Goal: Task Accomplishment & Management: Complete application form

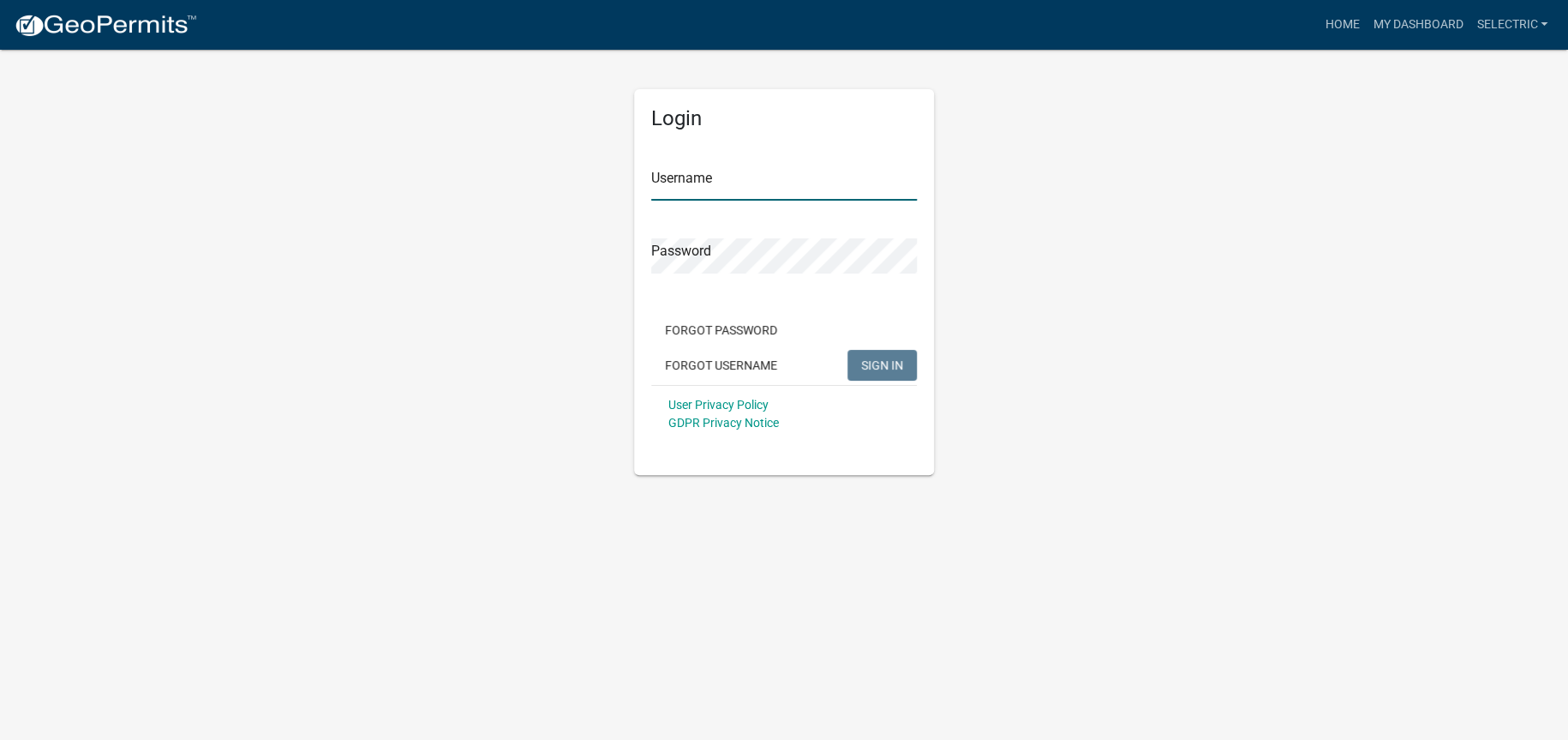
type input "selectric"
click at [869, 357] on span "SIGN IN" at bounding box center [882, 364] width 42 height 14
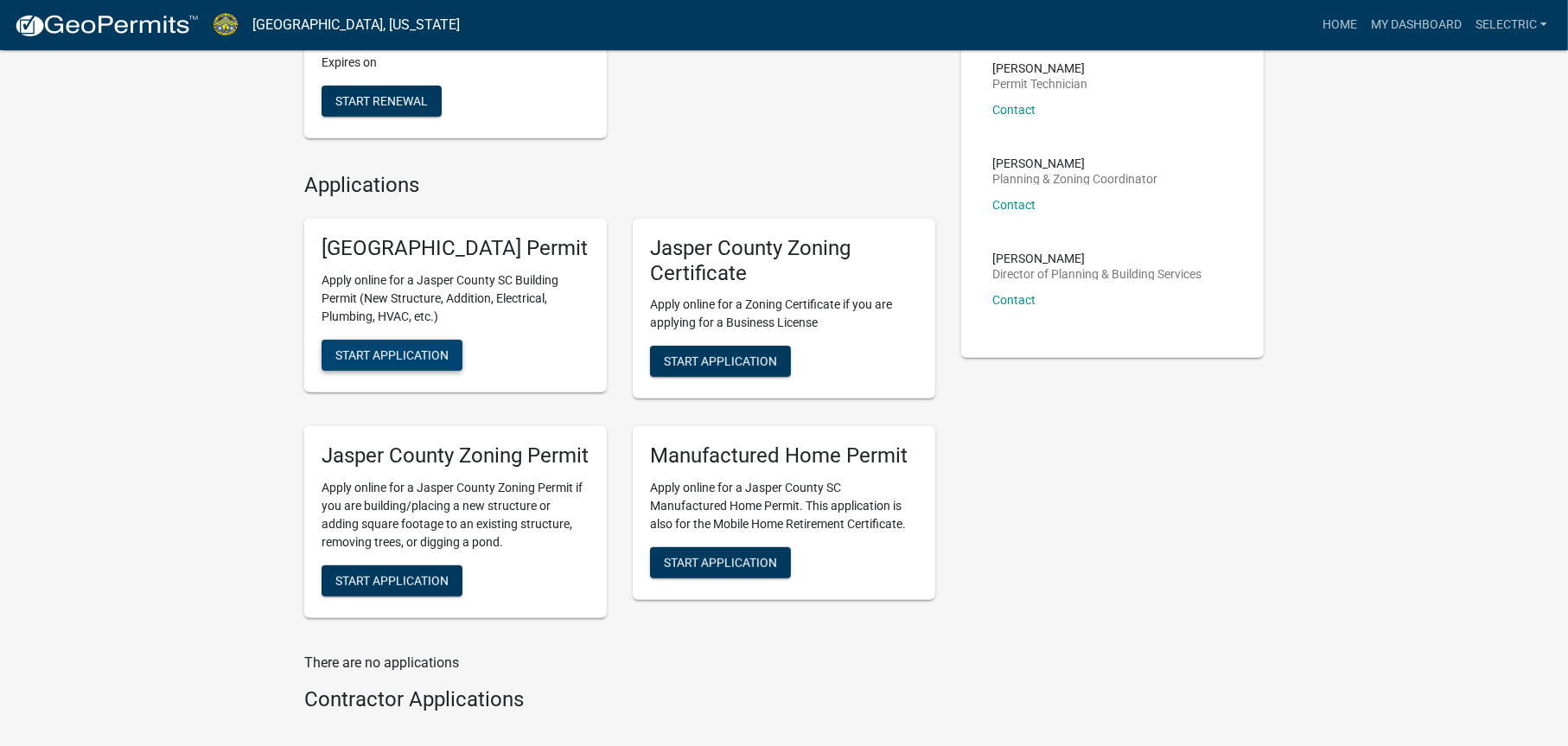
scroll to position [519, 0]
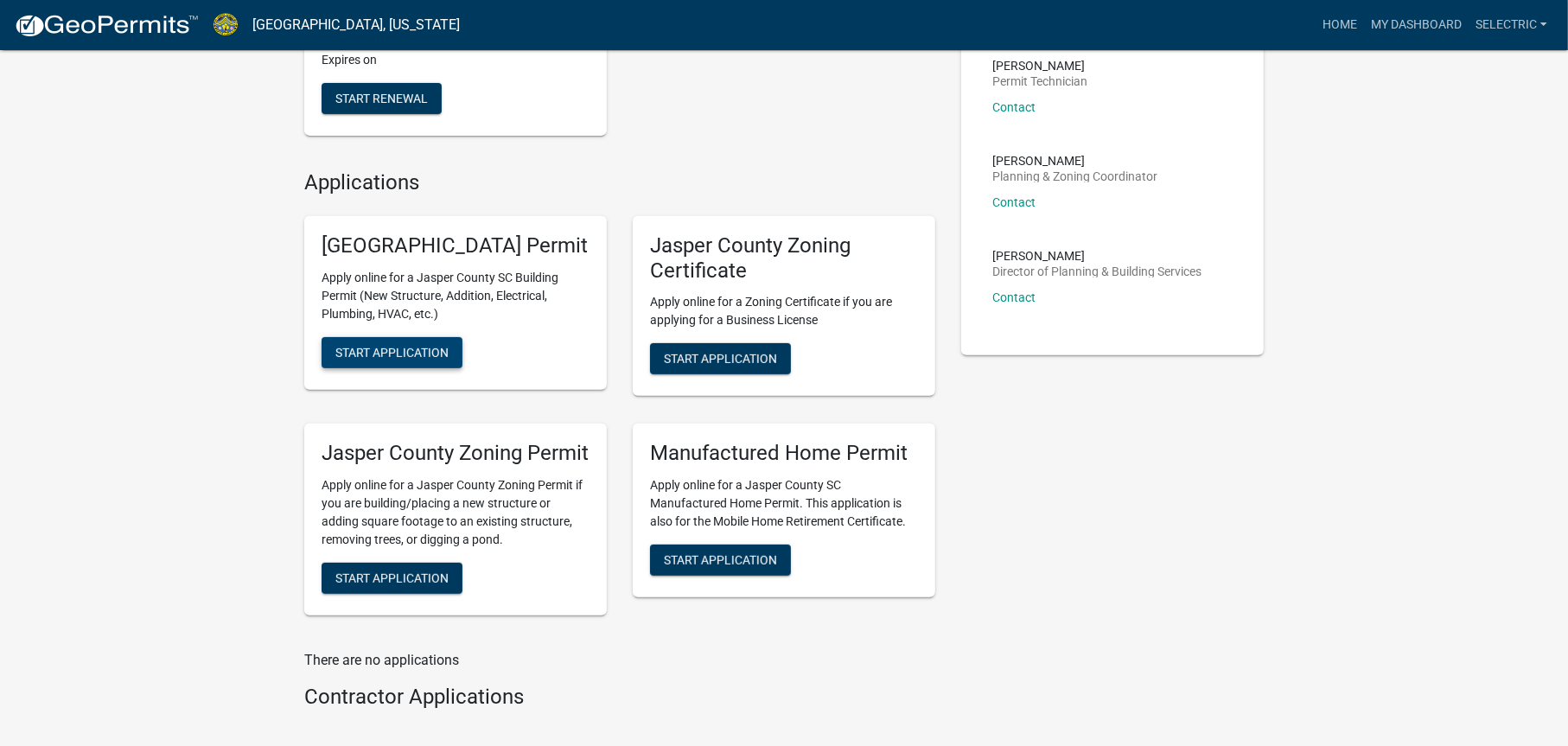
click at [444, 358] on span "Start Application" at bounding box center [392, 352] width 114 height 14
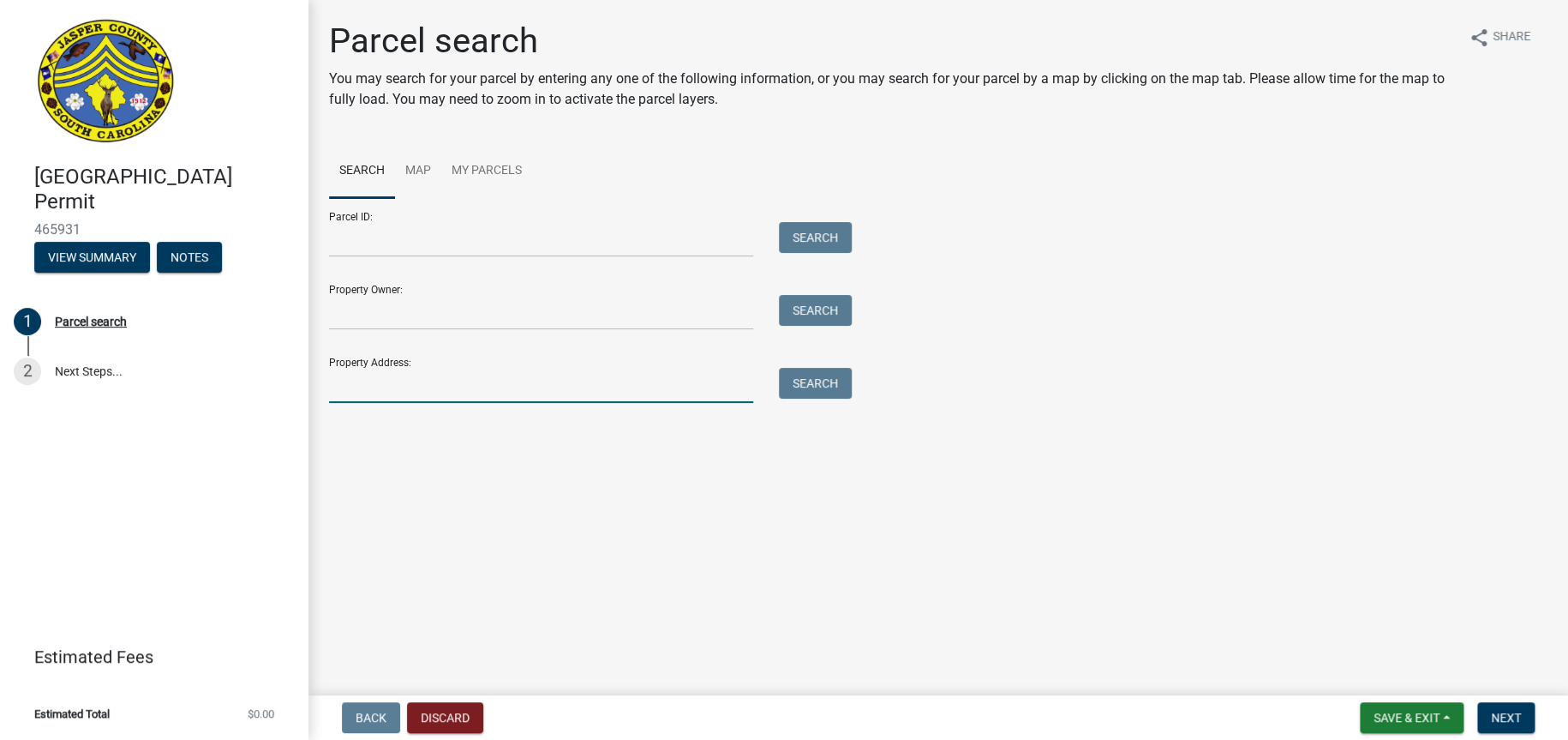
click at [447, 394] on input "Property Address:" at bounding box center [541, 385] width 424 height 35
click at [786, 385] on button "Search" at bounding box center [815, 383] width 73 height 31
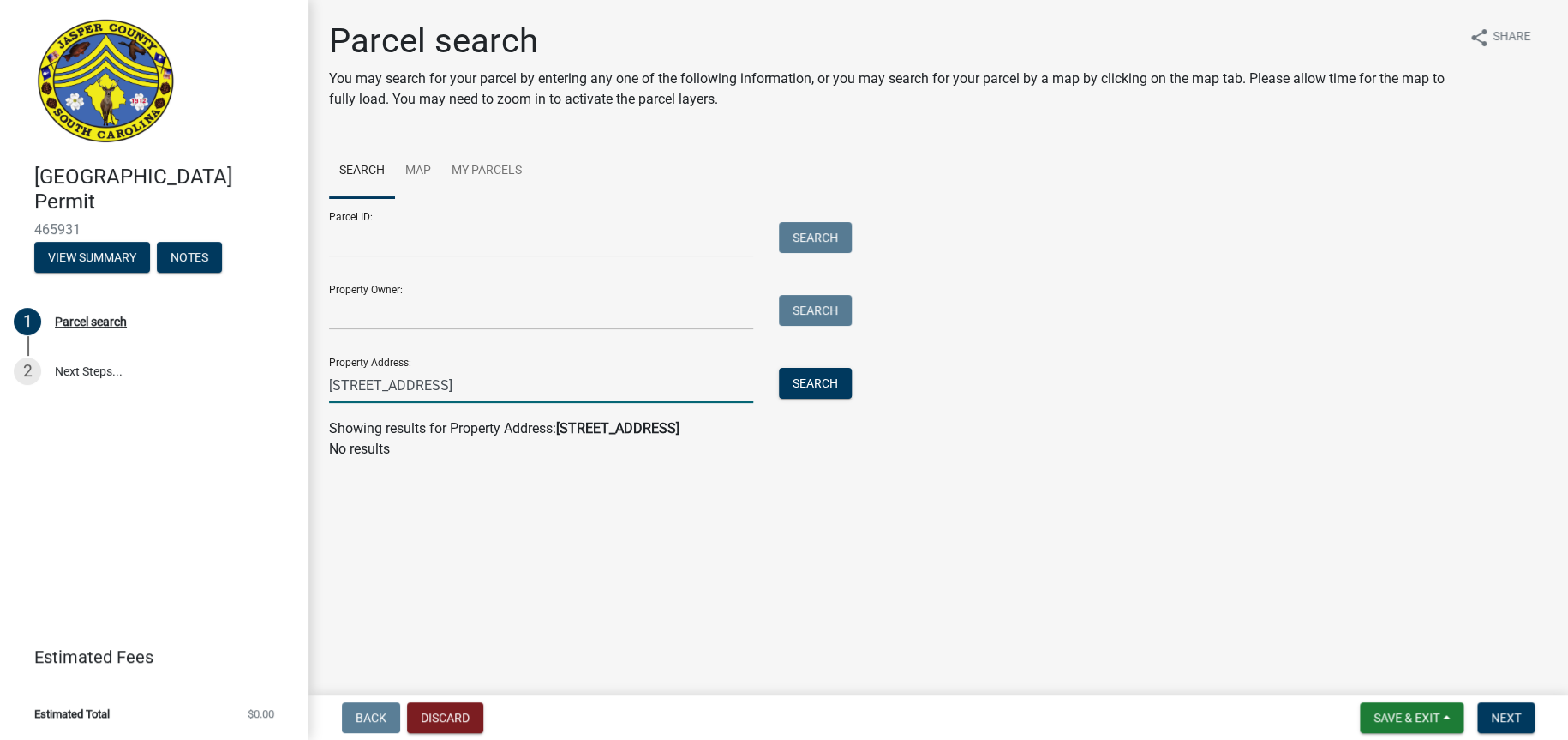
click at [381, 384] on input "196 sun fish way" at bounding box center [541, 385] width 424 height 35
type input "196 sunfish way"
click at [820, 385] on button "Search" at bounding box center [815, 383] width 73 height 31
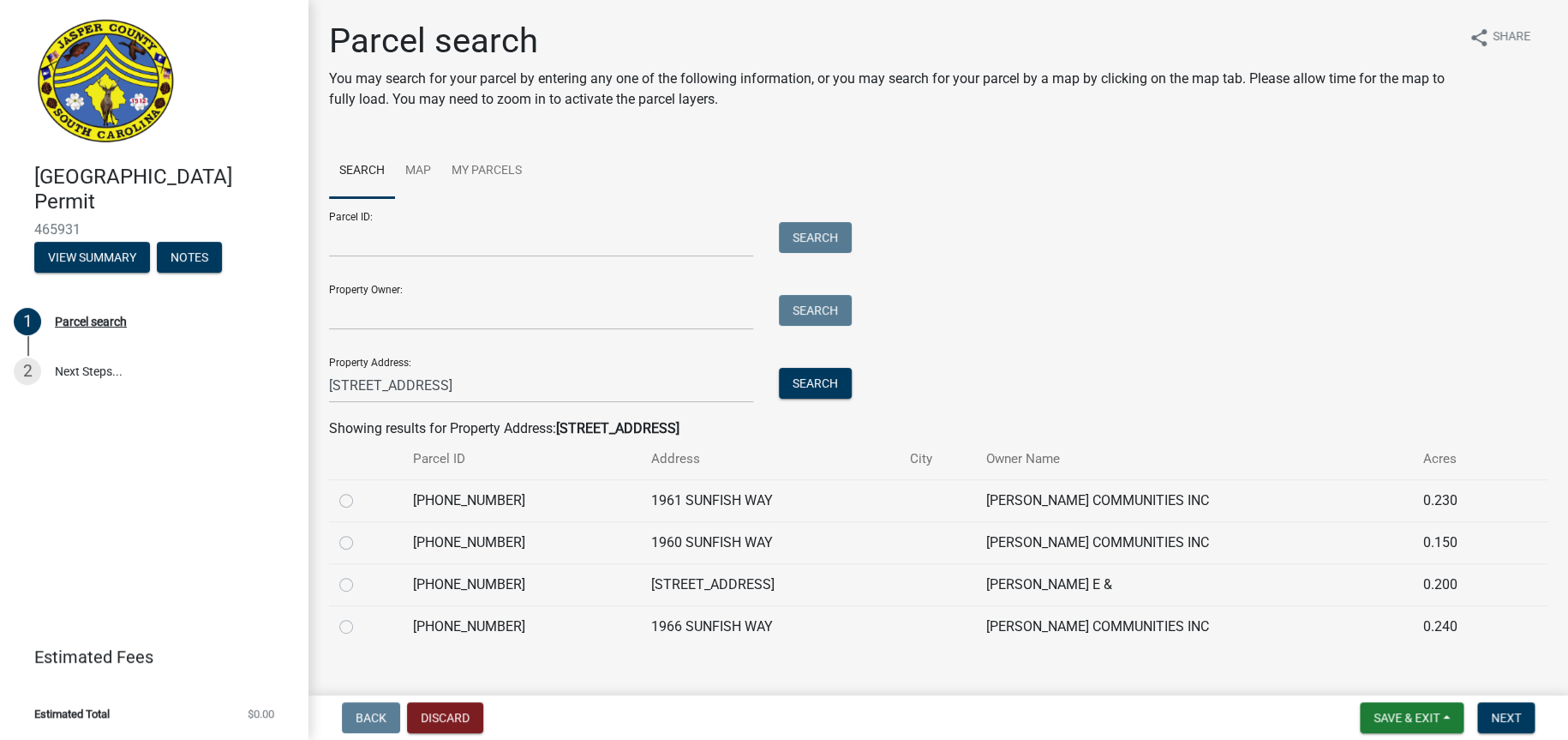
click at [360, 575] on label at bounding box center [360, 575] width 0 height 0
click at [360, 585] on input "radio" at bounding box center [365, 580] width 11 height 11
radio input "true"
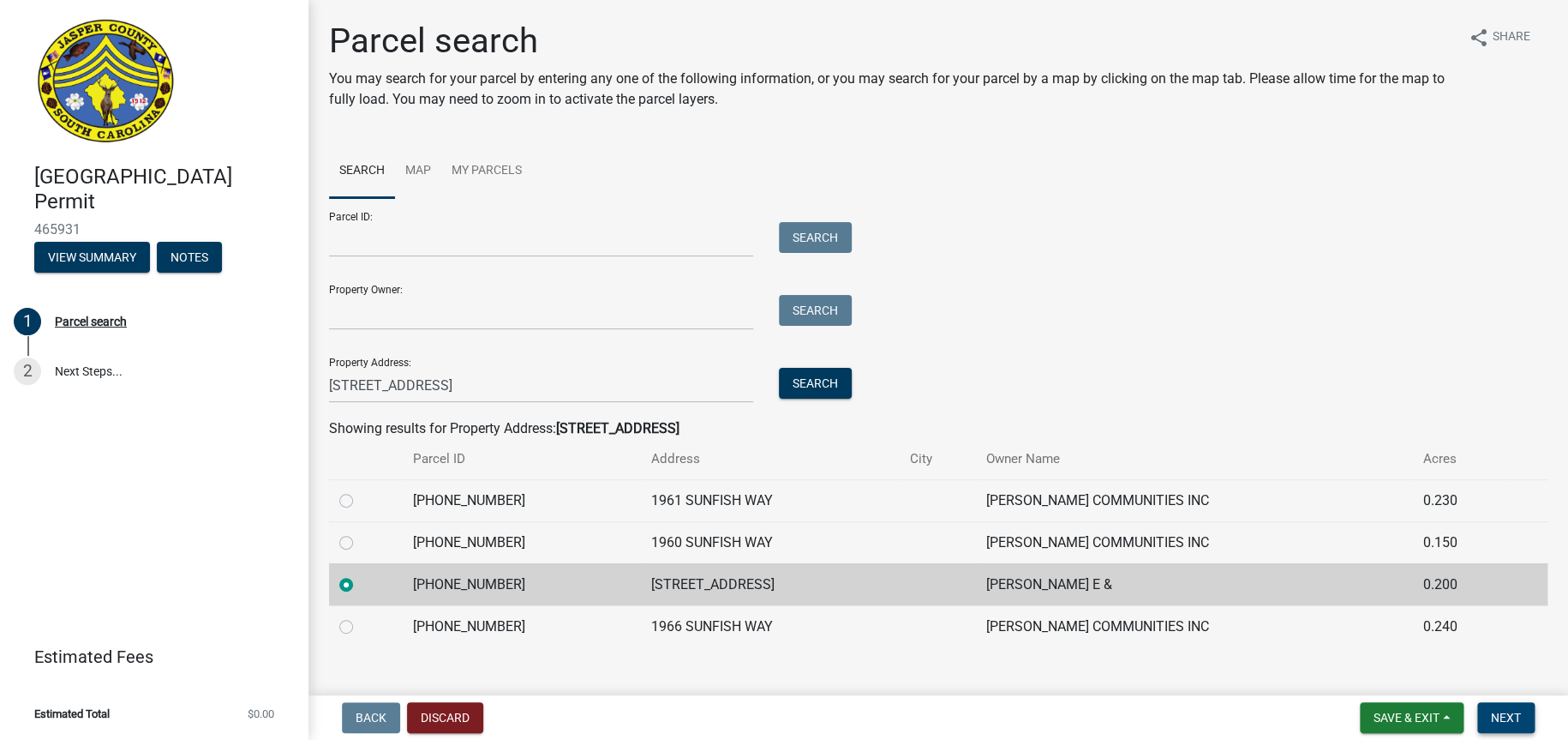
click at [1513, 727] on button "Next" at bounding box center [1506, 717] width 57 height 31
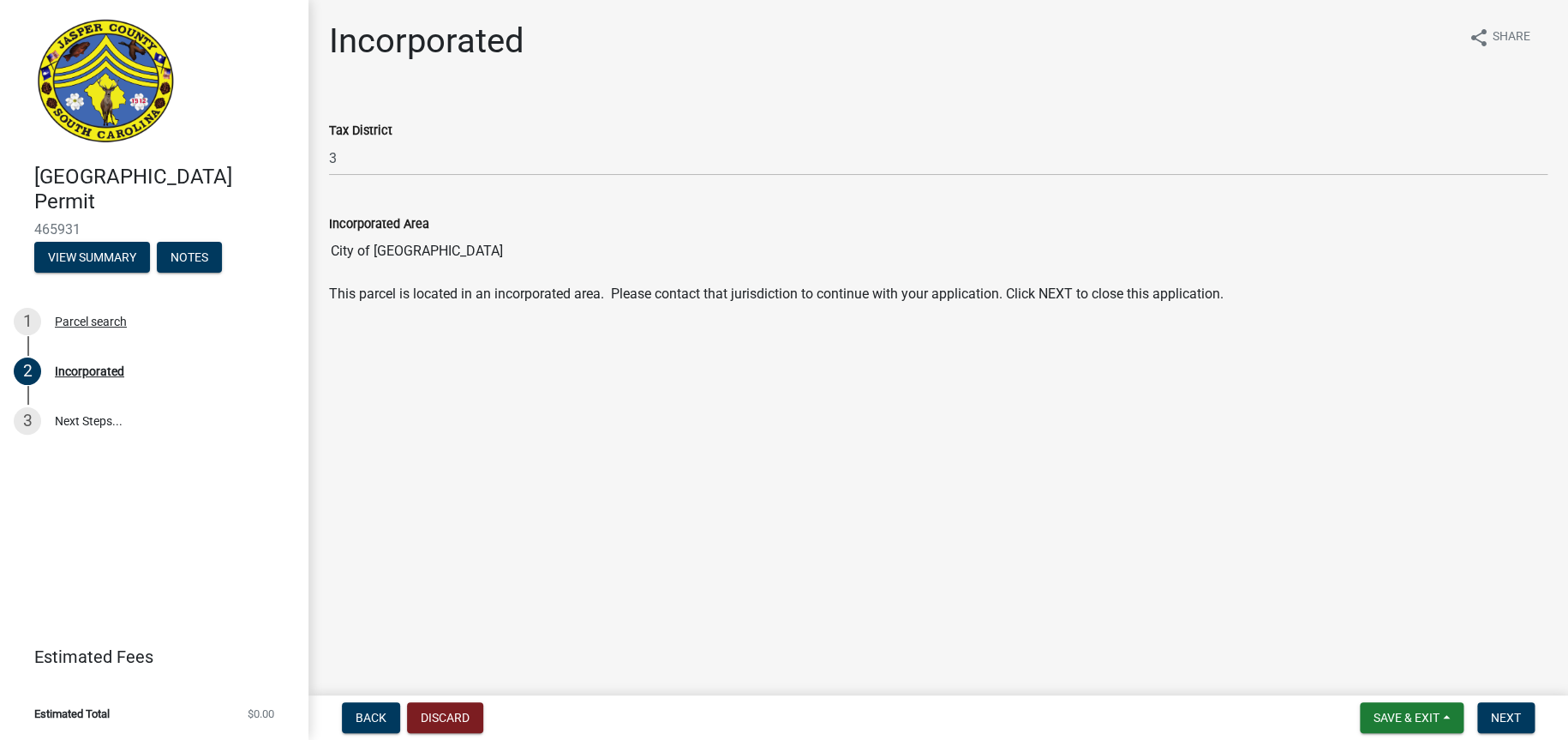
click at [423, 734] on nav "Back Discard Save & Exit Save Save & Exit Next" at bounding box center [938, 717] width 1259 height 45
click at [422, 719] on button "Discard" at bounding box center [445, 717] width 77 height 31
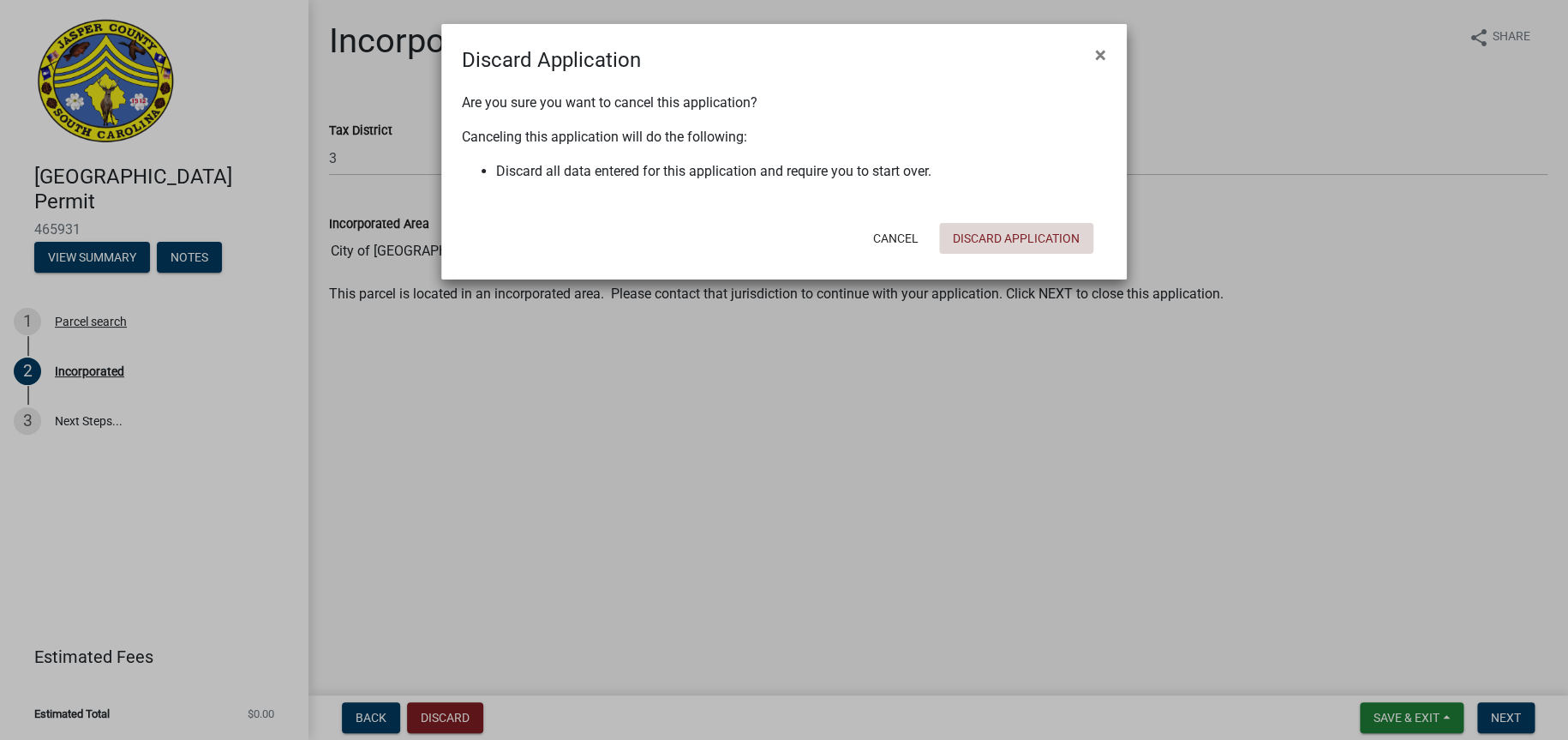
click at [1022, 231] on button "Discard Application" at bounding box center [1016, 238] width 154 height 31
